Goal: Transaction & Acquisition: Book appointment/travel/reservation

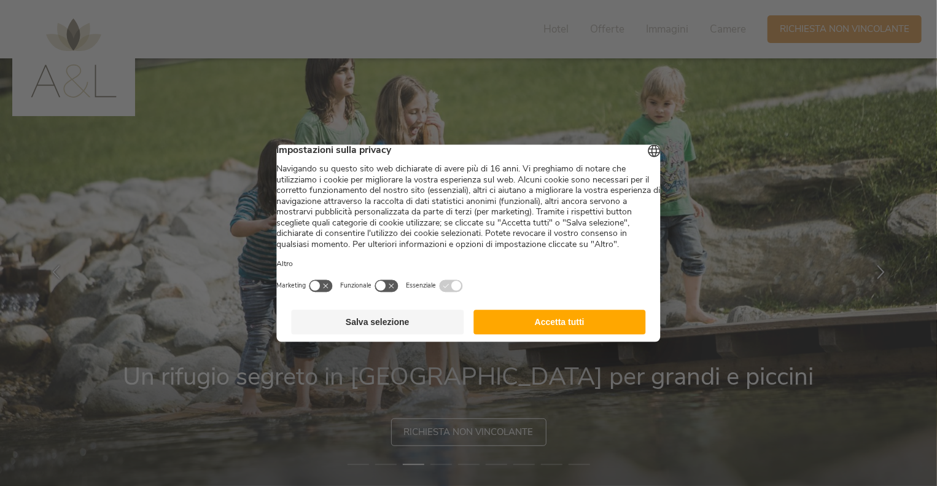
click at [334, 292] on button "button" at bounding box center [321, 286] width 25 height 14
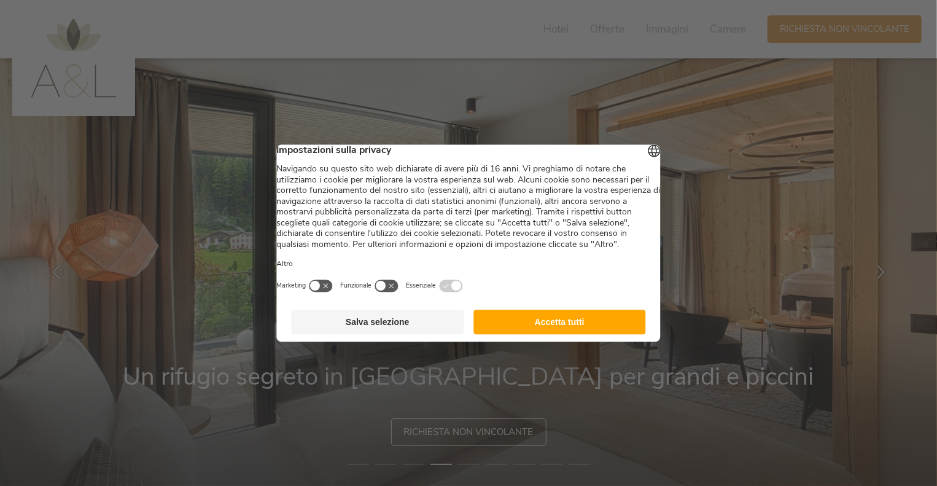
click at [387, 334] on button "Salva selezione" at bounding box center [378, 322] width 173 height 25
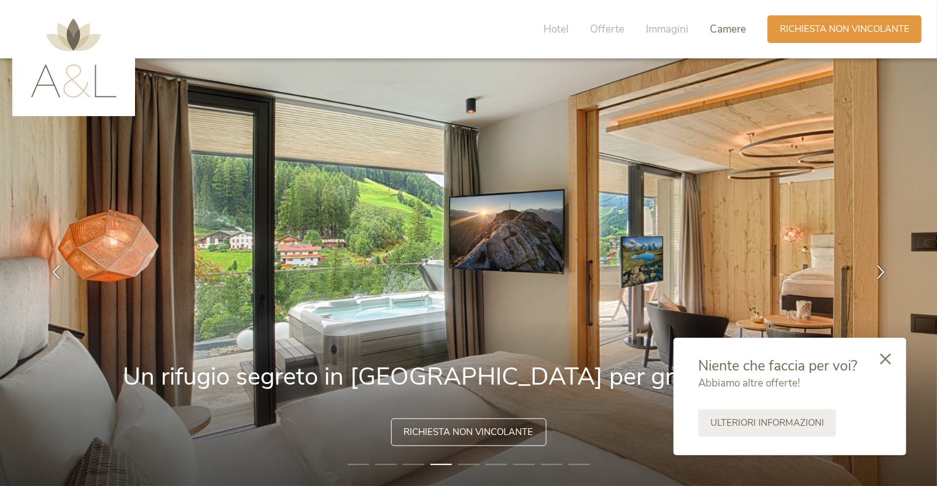
click at [728, 33] on span "Camere" at bounding box center [728, 29] width 36 height 14
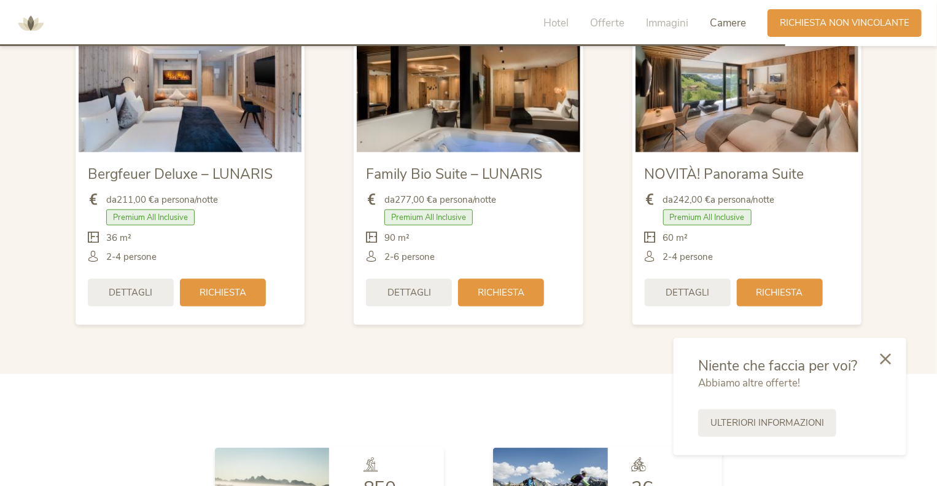
scroll to position [2968, 0]
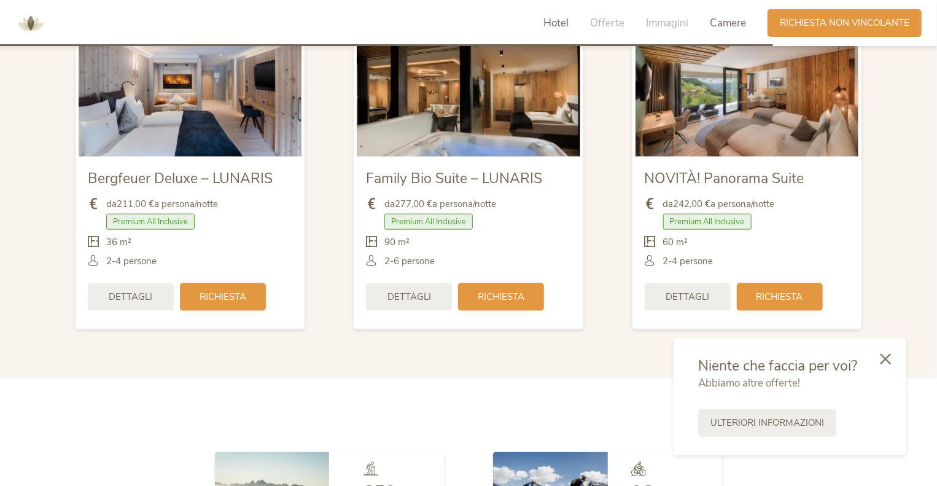
click at [552, 20] on span "Hotel" at bounding box center [556, 23] width 25 height 14
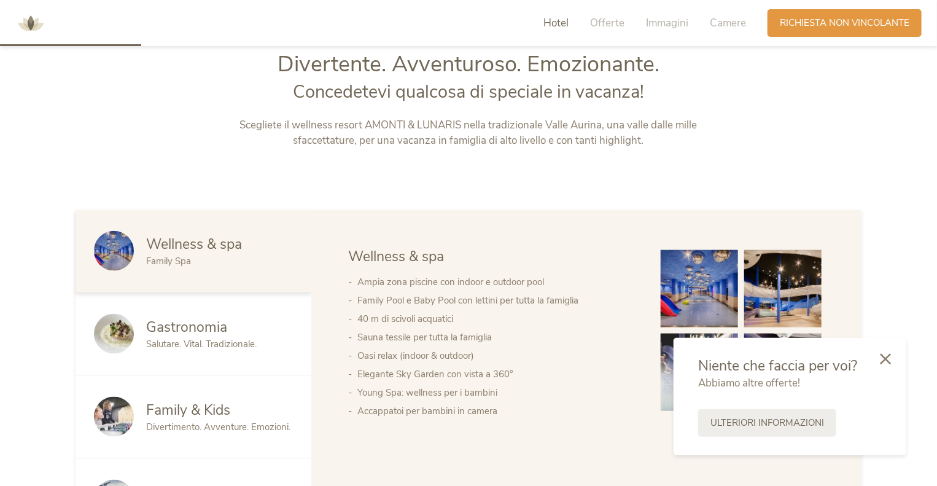
scroll to position [528, 0]
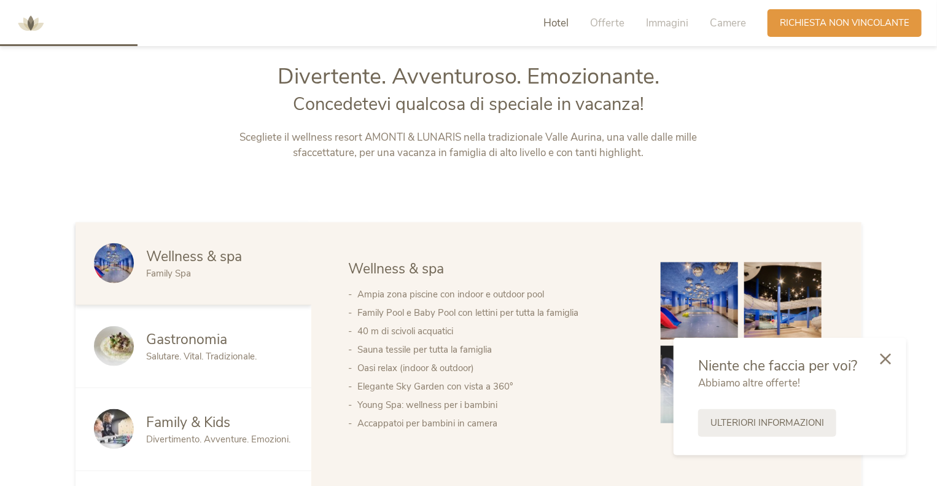
click at [224, 421] on span "Family & Kids" at bounding box center [188, 422] width 84 height 19
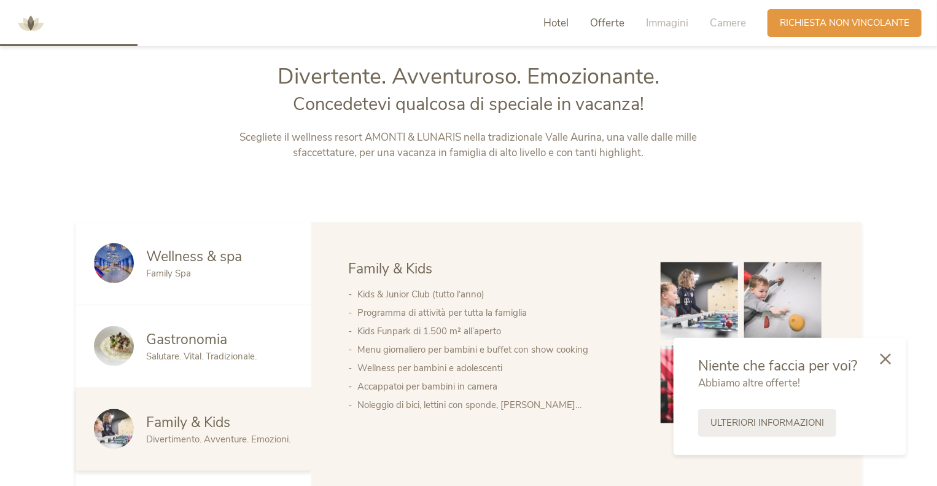
click at [609, 24] on span "Offerte" at bounding box center [607, 23] width 34 height 14
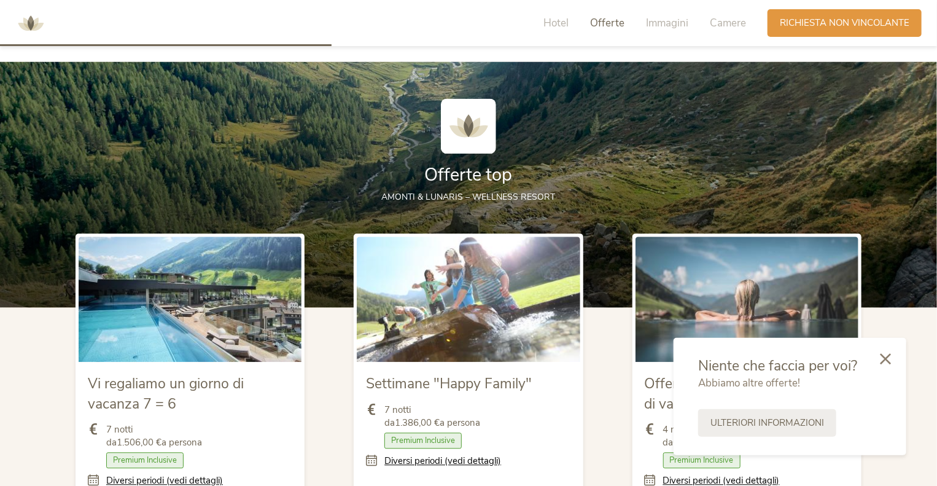
scroll to position [1319, 0]
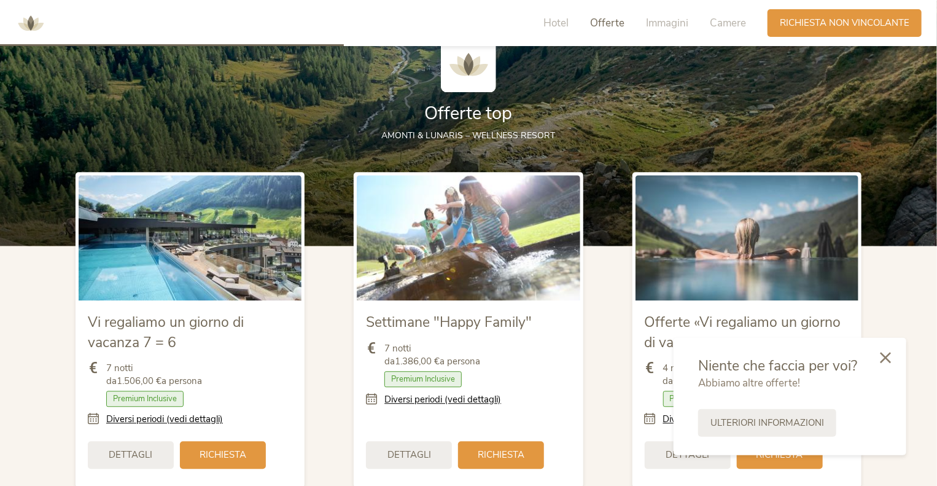
click at [887, 356] on icon at bounding box center [885, 357] width 11 height 11
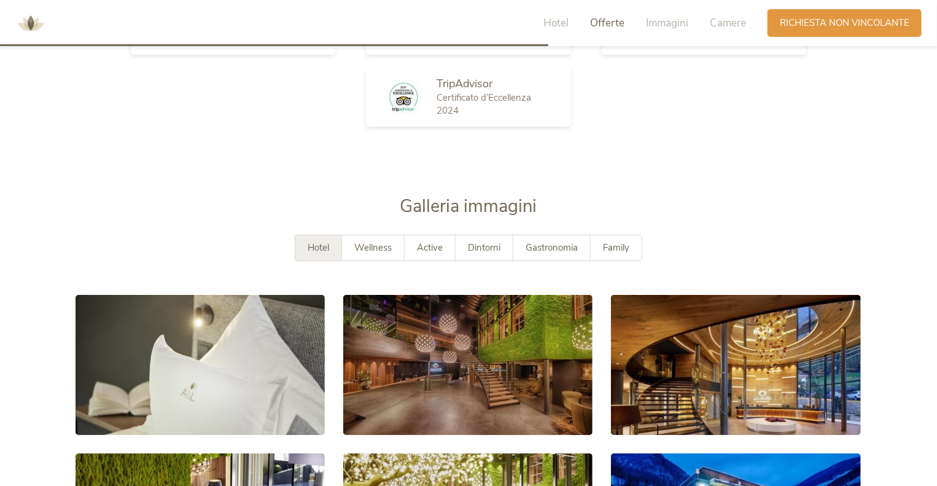
scroll to position [1995, 0]
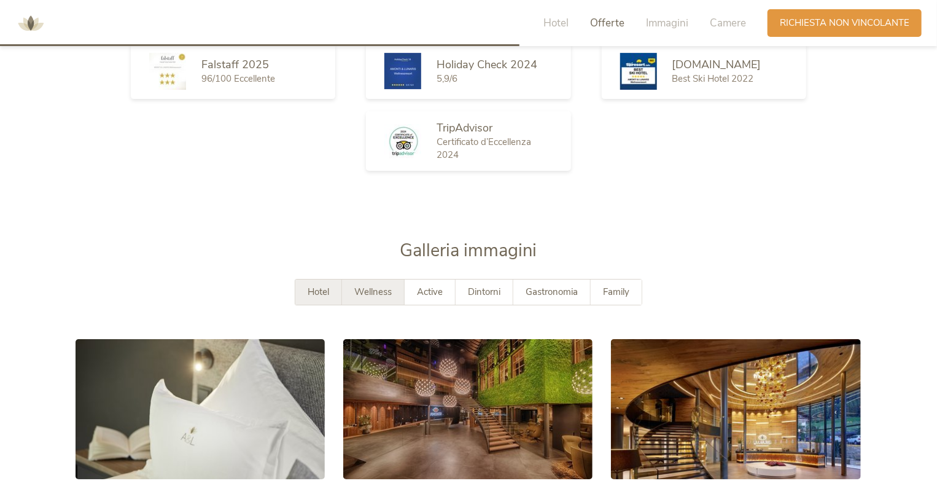
click at [361, 295] on span "Wellness" at bounding box center [372, 292] width 37 height 12
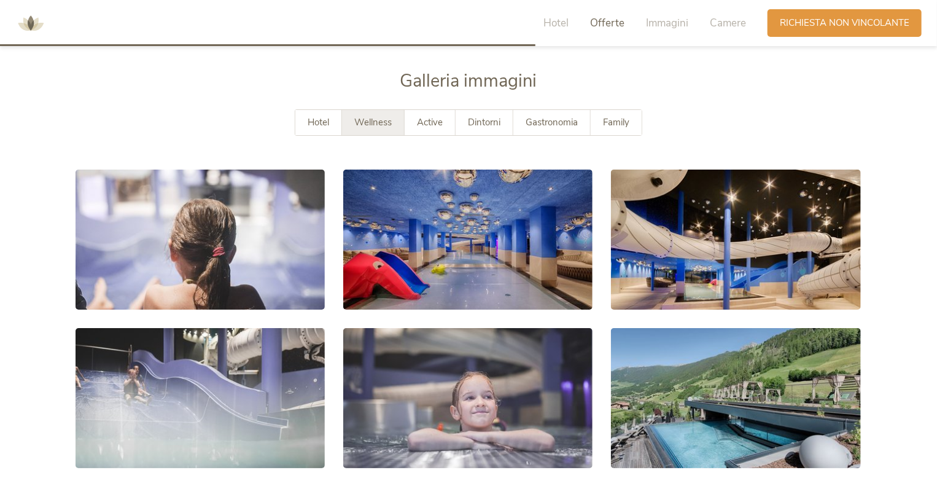
scroll to position [2057, 0]
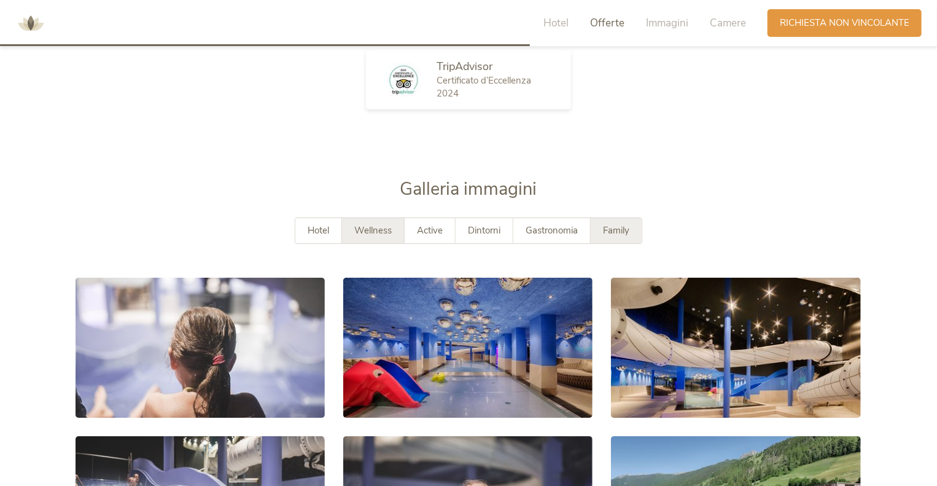
click at [628, 221] on div "Family" at bounding box center [616, 230] width 51 height 25
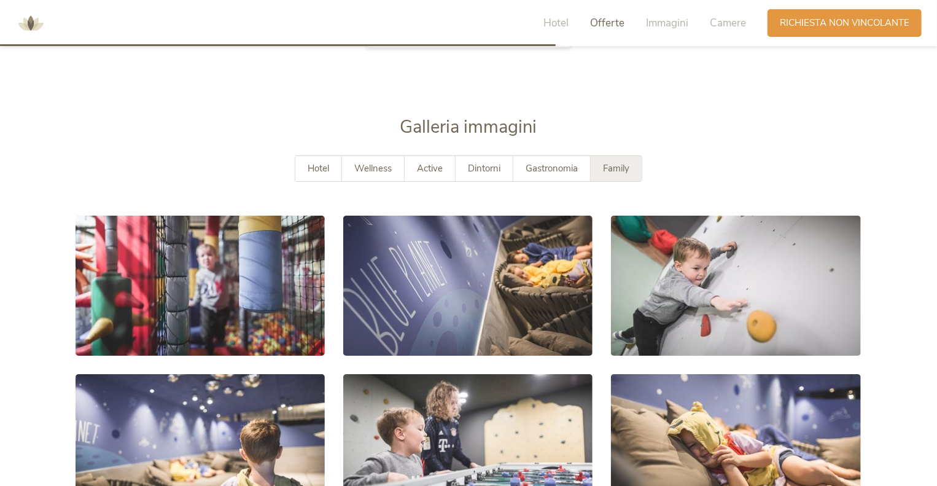
scroll to position [2118, 0]
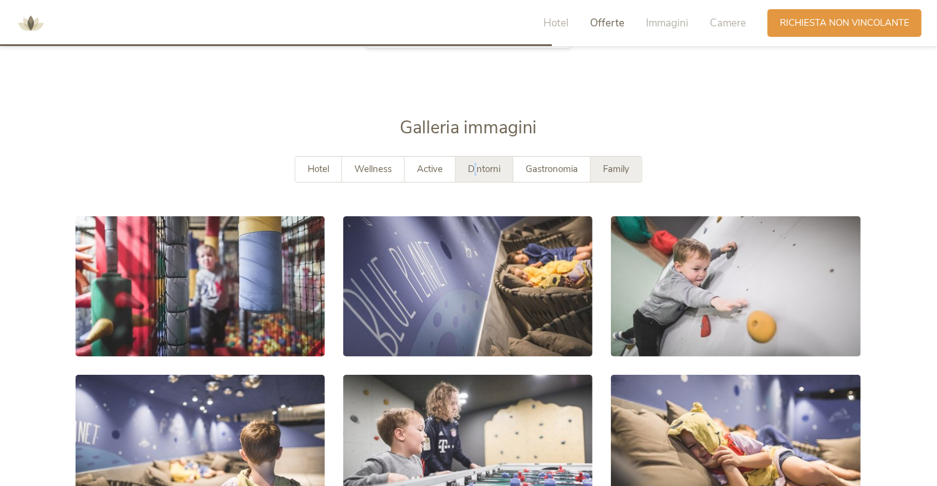
click at [477, 170] on span "Dintorni" at bounding box center [484, 169] width 33 height 12
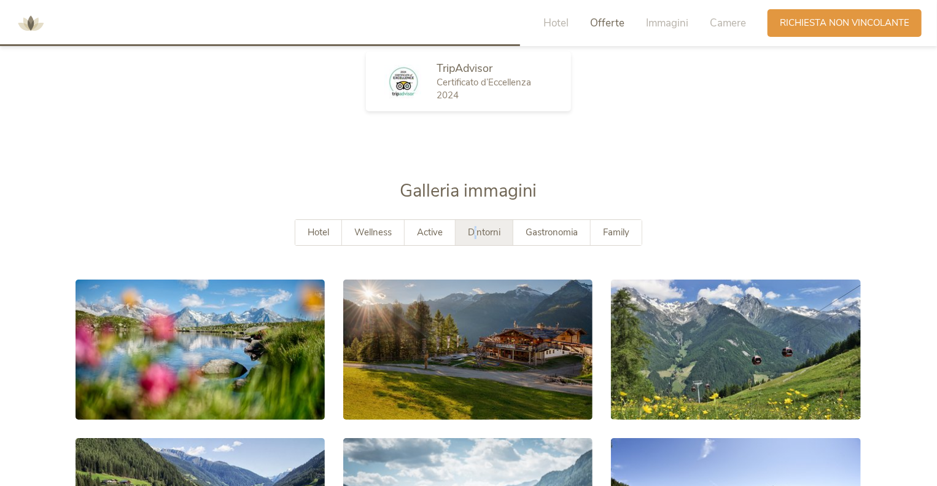
scroll to position [1995, 0]
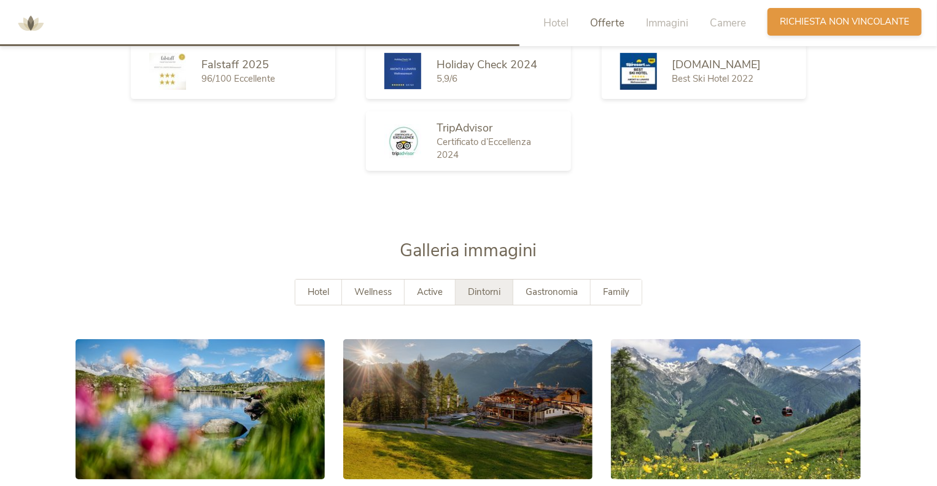
click at [820, 24] on span "Richiesta non vincolante" at bounding box center [845, 21] width 130 height 13
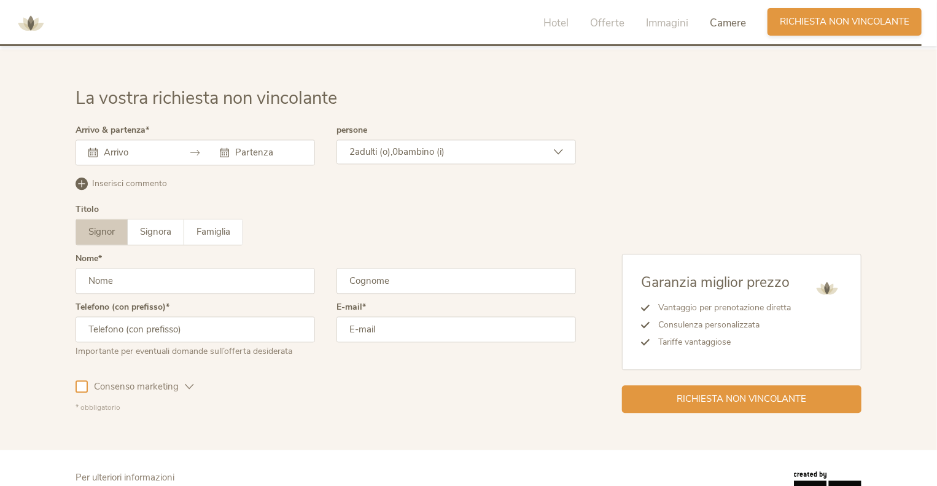
scroll to position [3571, 0]
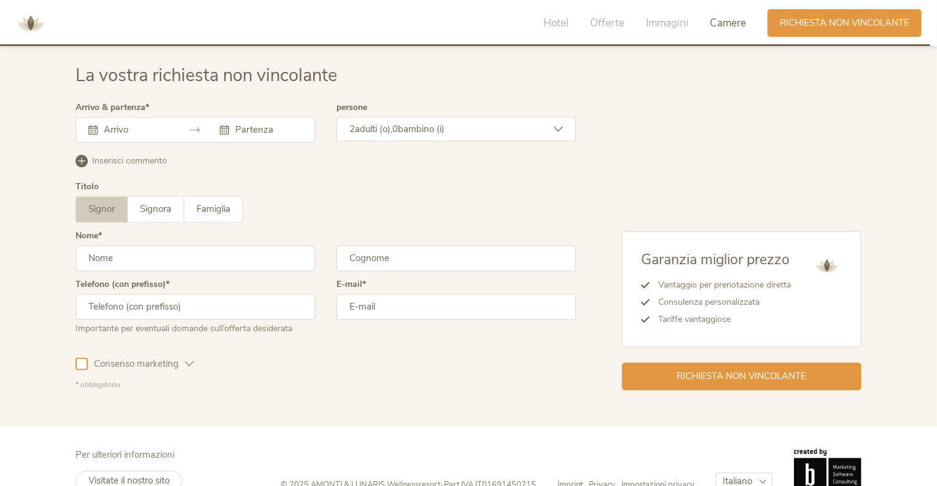
click at [140, 127] on input "text" at bounding box center [136, 129] width 70 height 12
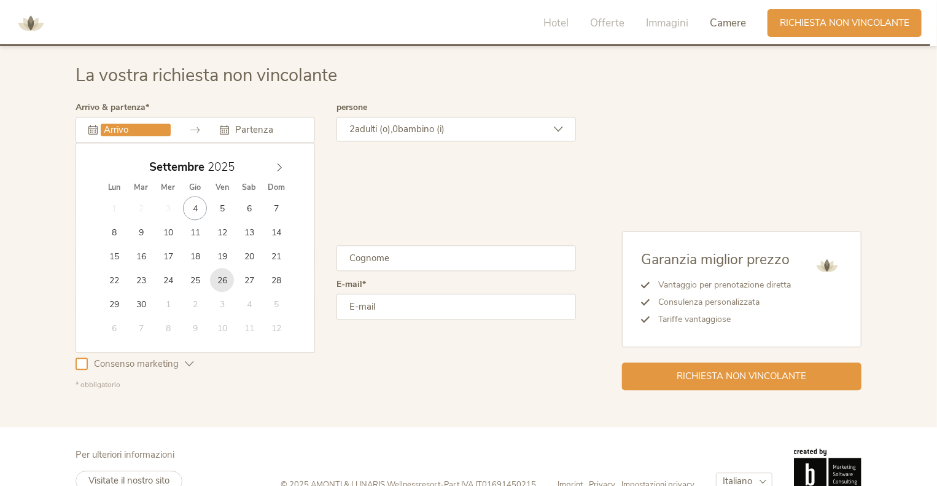
type input "[DATE]"
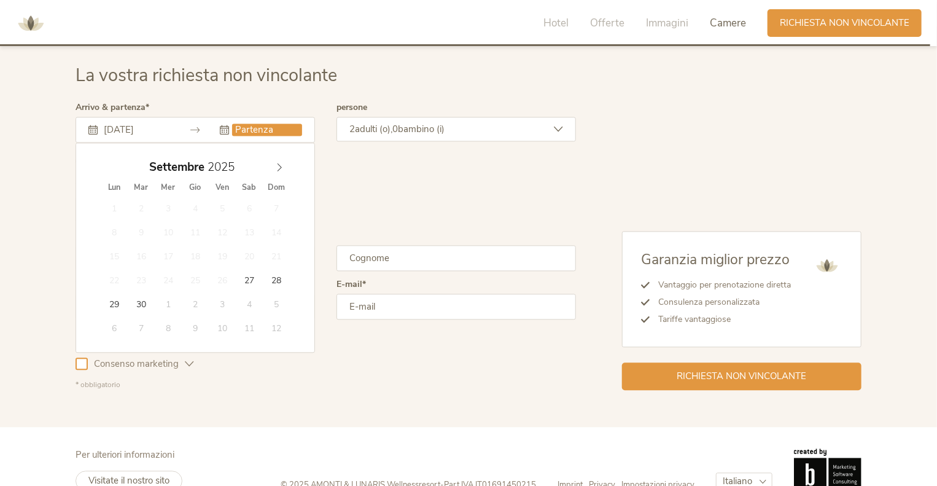
click at [246, 127] on input "text" at bounding box center [267, 129] width 70 height 12
click at [220, 132] on icon at bounding box center [224, 129] width 9 height 9
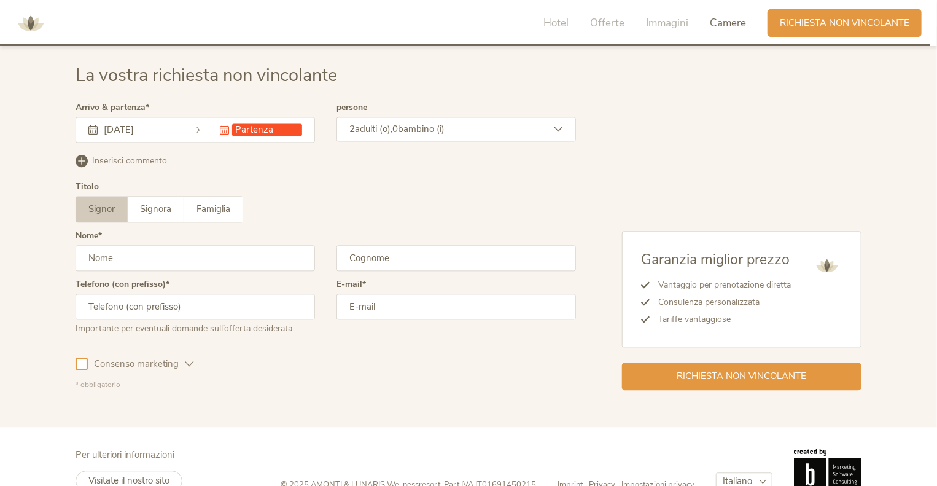
click at [197, 128] on icon at bounding box center [195, 129] width 9 height 9
click at [237, 125] on input "text" at bounding box center [267, 129] width 70 height 12
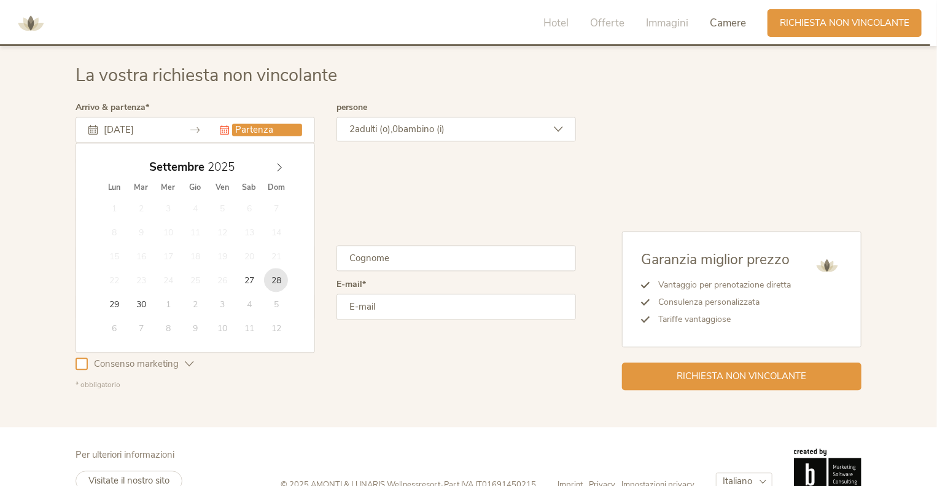
type input "[DATE]"
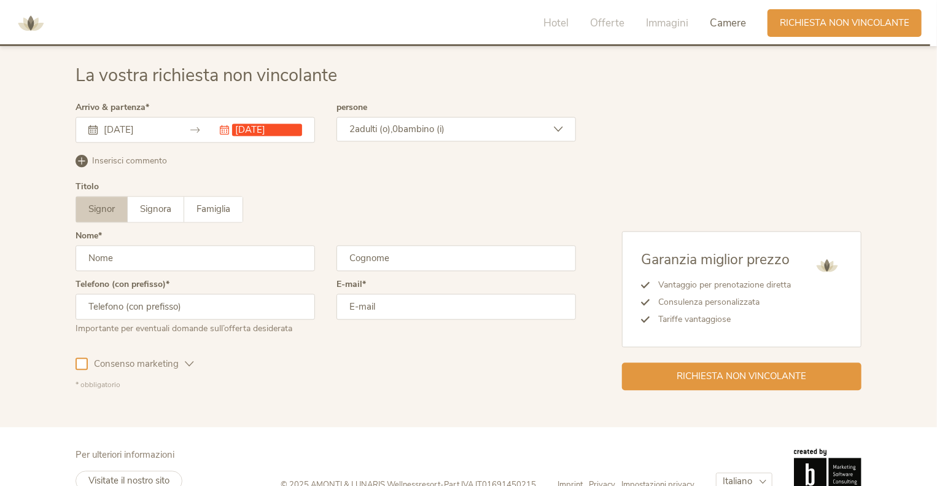
click at [472, 127] on div "2 adulti (o), 0 bambino (i)" at bounding box center [457, 129] width 240 height 25
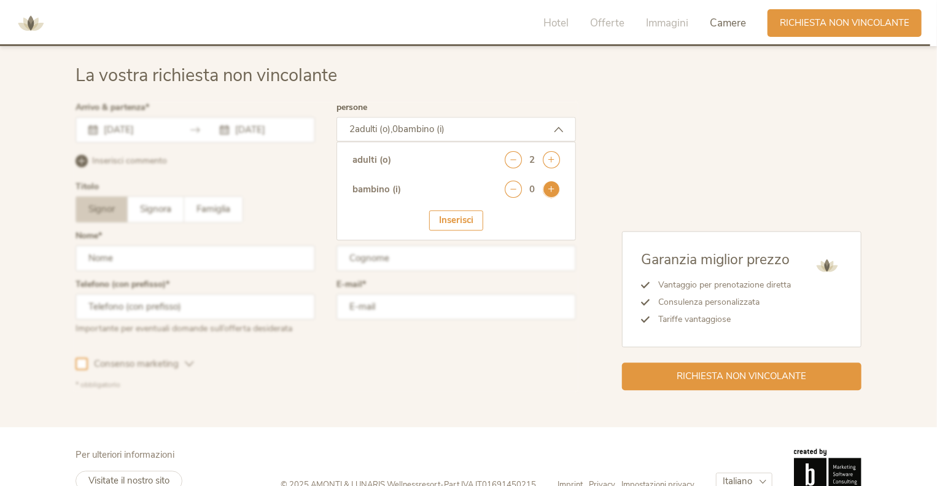
click at [550, 189] on icon at bounding box center [551, 189] width 17 height 17
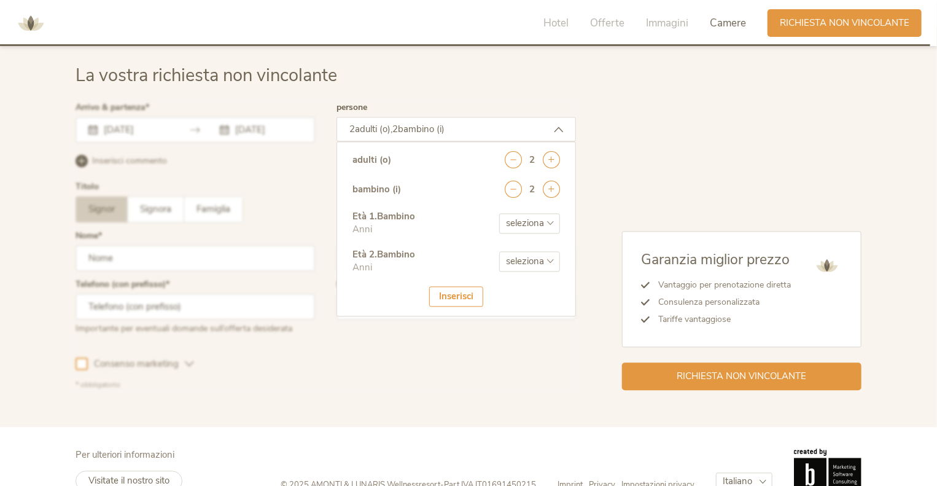
click at [543, 218] on select "seleziona 0 1 2 3 4 5 6 7 8 9 10 11 12 13 14 15 16 17" at bounding box center [529, 223] width 61 height 20
select select "7"
click at [499, 213] on select "seleziona 0 1 2 3 4 5 6 7 8 9 10 11 12 13 14 15 16 17" at bounding box center [529, 223] width 61 height 20
click at [554, 259] on select "seleziona 0 1 2 3 4 5 6 7 8 9 10 11 12 13 14 15 16 17" at bounding box center [529, 261] width 61 height 20
select select "2"
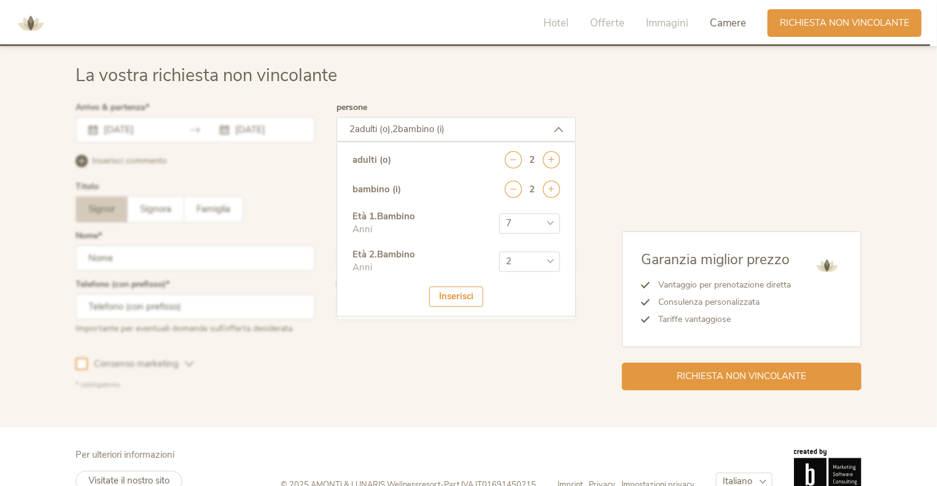
click at [499, 251] on select "seleziona 0 1 2 3 4 5 6 7 8 9 10 11 12 13 14 15 16 17" at bounding box center [529, 261] width 61 height 20
click at [457, 294] on div "Inserisci" at bounding box center [456, 296] width 54 height 20
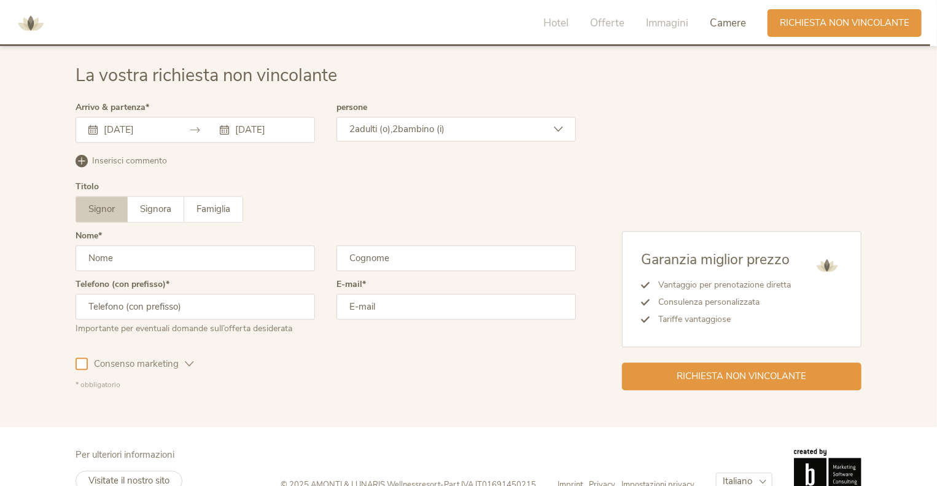
click at [130, 256] on input "text" at bounding box center [196, 258] width 240 height 26
type input "Marika"
type input "Ripanti"
type input "0000000000"
type input "[PERSON_NAME][EMAIL_ADDRESS][DOMAIN_NAME]"
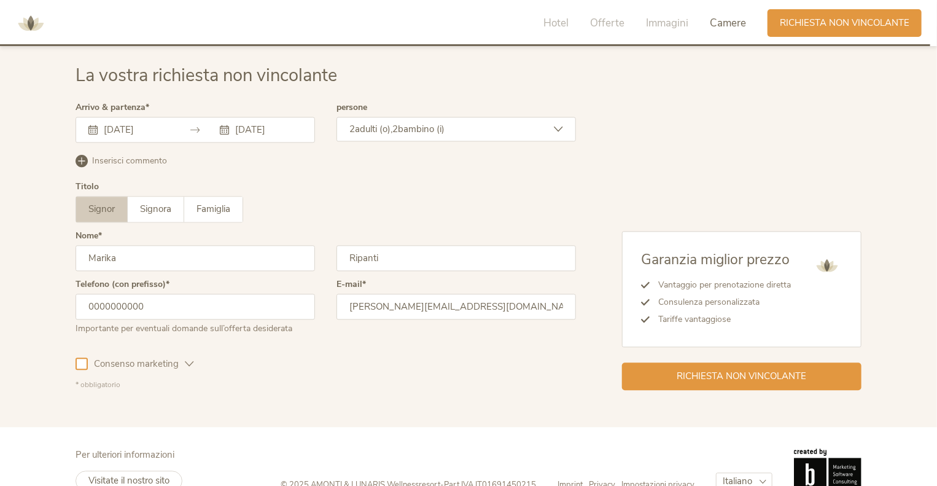
click at [185, 361] on icon at bounding box center [189, 363] width 9 height 9
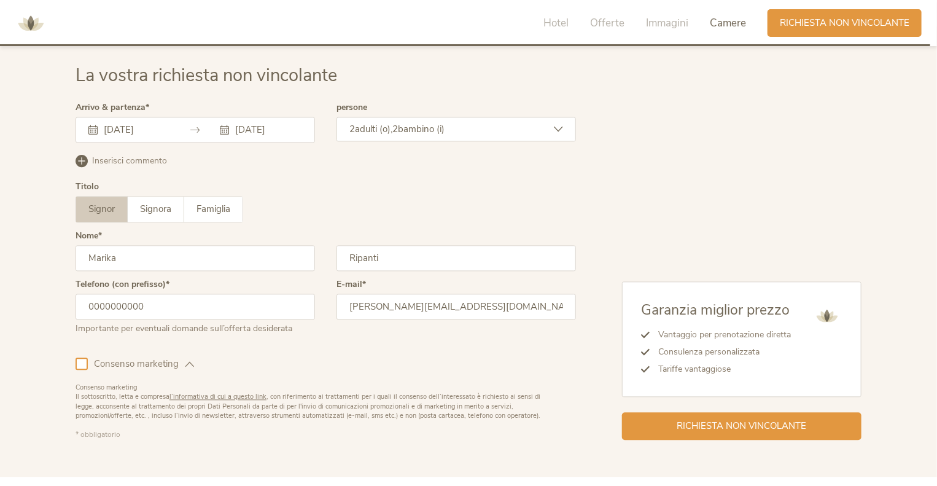
click at [82, 360] on div at bounding box center [82, 364] width 12 height 12
click at [773, 421] on span "Richiesta non vincolante" at bounding box center [743, 424] width 130 height 13
